Goal: Entertainment & Leisure: Consume media (video, audio)

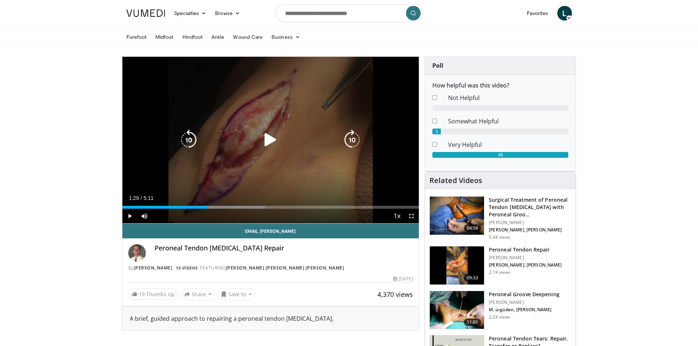
drag, startPoint x: 270, startPoint y: 143, endPoint x: 268, endPoint y: 139, distance: 4.4
click at [269, 141] on icon "Video Player" at bounding box center [270, 140] width 21 height 21
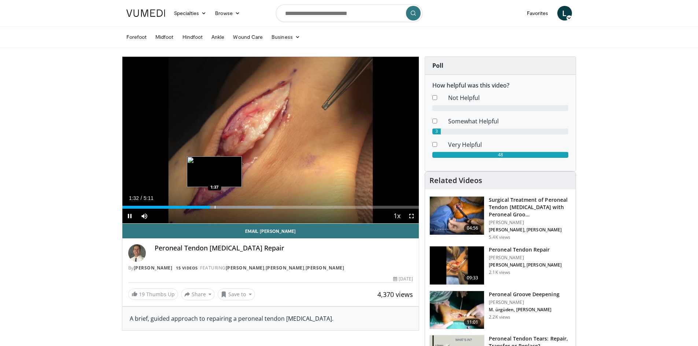
click at [215, 206] on div "Progress Bar" at bounding box center [215, 207] width 1 height 3
click at [219, 207] on div "Progress Bar" at bounding box center [219, 207] width 1 height 3
click at [226, 209] on div "Current Time 1:42 / Duration 5:11 Pause Skip Backward Skip Forward Mute Loaded …" at bounding box center [270, 216] width 297 height 15
click at [226, 207] on div "Progress Bar" at bounding box center [236, 207] width 92 height 3
click at [236, 208] on div "Progress Bar" at bounding box center [236, 207] width 1 height 3
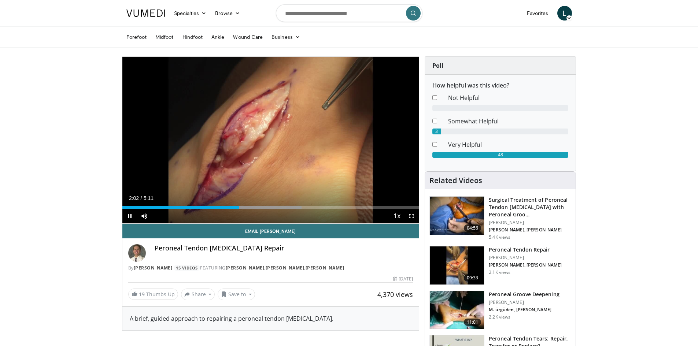
click at [246, 209] on div "Current Time 2:02 / Duration 5:11 Pause Skip Backward Skip Forward Mute Loaded …" at bounding box center [270, 216] width 297 height 15
click at [246, 208] on div "Progress Bar" at bounding box center [246, 207] width 1 height 3
click at [253, 209] on div "Progress Bar" at bounding box center [253, 207] width 1 height 3
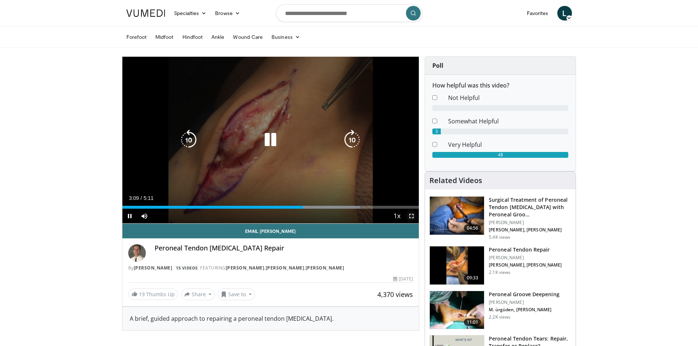
drag, startPoint x: 409, startPoint y: 216, endPoint x: 410, endPoint y: 248, distance: 31.9
click at [410, 216] on span "Video Player" at bounding box center [411, 216] width 15 height 15
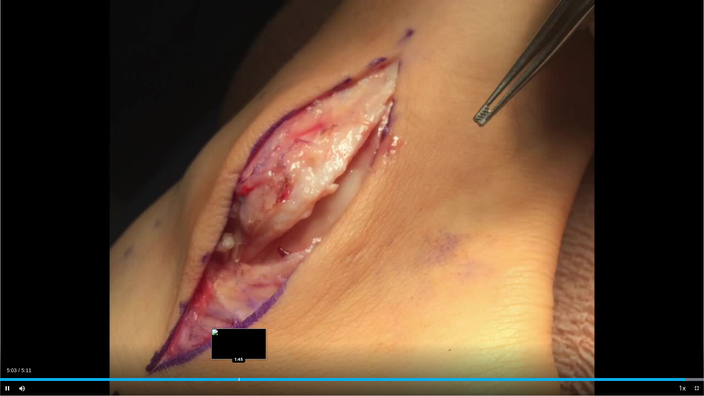
click at [239, 346] on div "Progress Bar" at bounding box center [239, 379] width 1 height 3
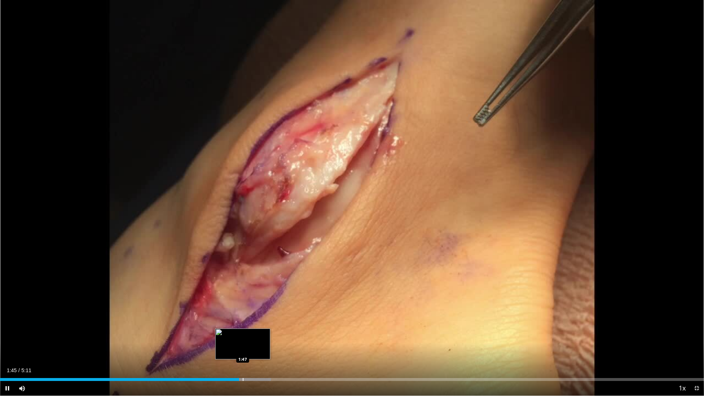
click at [243, 346] on div "Progress Bar" at bounding box center [243, 379] width 1 height 3
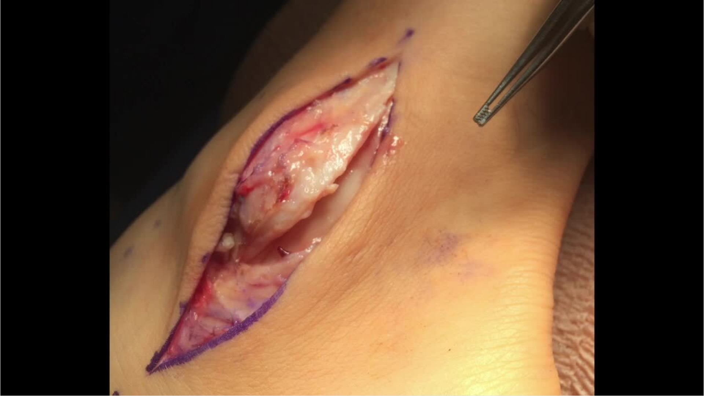
click at [297, 346] on video-js "**********" at bounding box center [352, 198] width 704 height 396
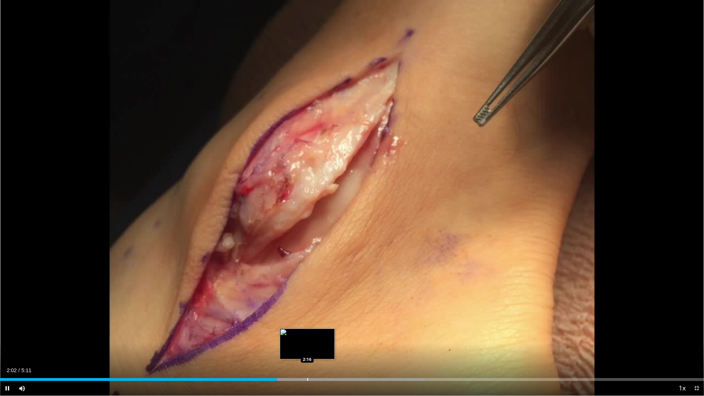
click at [307, 346] on div "Progress Bar" at bounding box center [307, 379] width 1 height 3
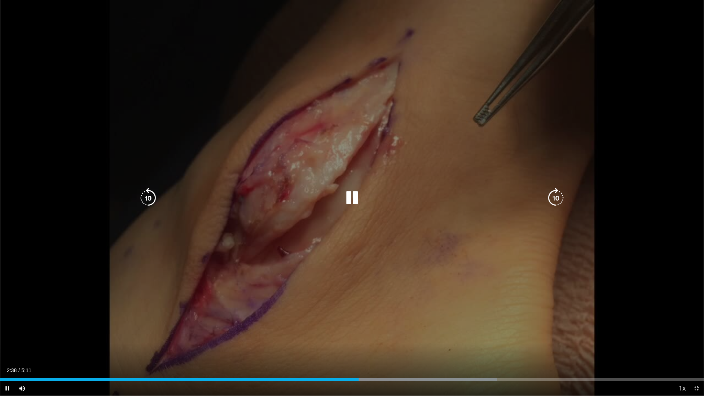
click at [354, 199] on icon "Video Player" at bounding box center [352, 198] width 21 height 21
click at [355, 198] on icon "Video Player" at bounding box center [352, 198] width 21 height 21
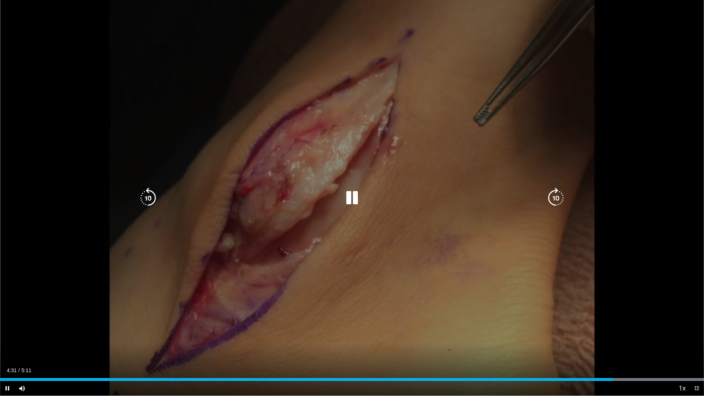
click at [352, 195] on icon "Video Player" at bounding box center [352, 198] width 21 height 21
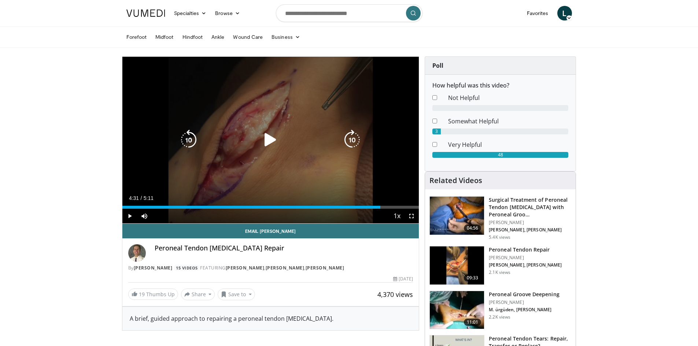
click at [269, 141] on icon "Video Player" at bounding box center [270, 140] width 21 height 21
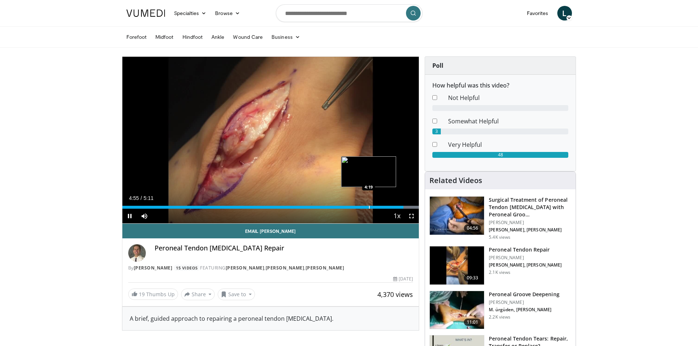
click at [369, 208] on div "Progress Bar" at bounding box center [369, 207] width 1 height 3
click at [378, 208] on div "Progress Bar" at bounding box center [378, 207] width 1 height 3
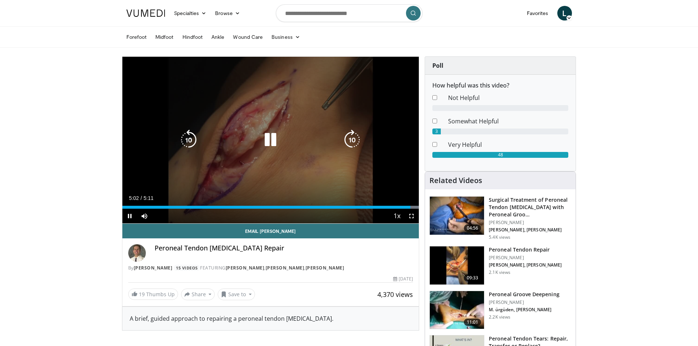
drag, startPoint x: 272, startPoint y: 146, endPoint x: 258, endPoint y: 102, distance: 46.1
click at [272, 145] on icon "Video Player" at bounding box center [270, 140] width 21 height 21
